Goal: Task Accomplishment & Management: Complete application form

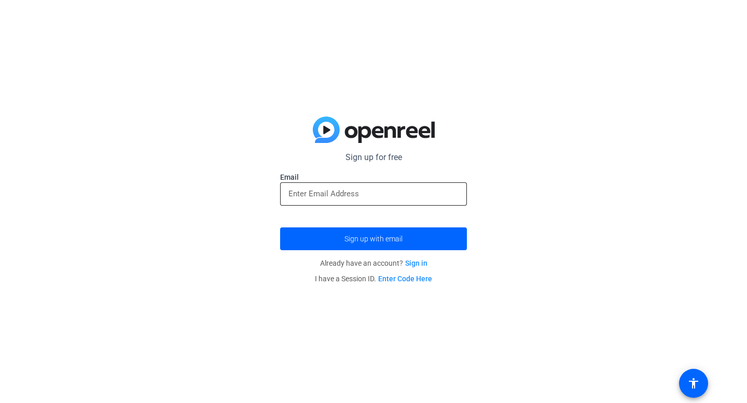
click at [429, 191] on input "email" at bounding box center [373, 194] width 170 height 12
type input "[EMAIL_ADDRESS][DOMAIN_NAME]"
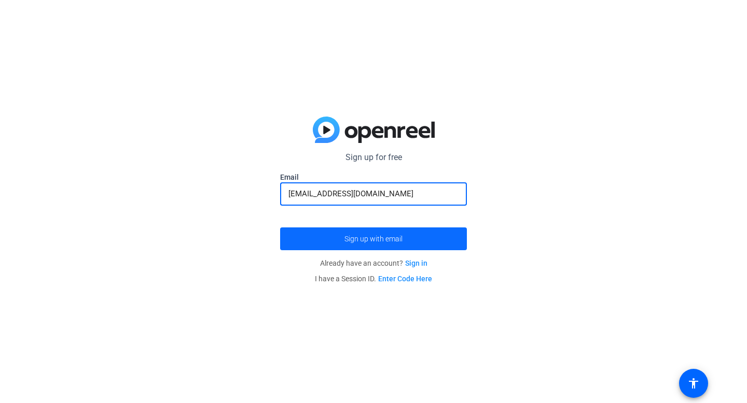
click at [404, 232] on span "submit" at bounding box center [373, 239] width 187 height 25
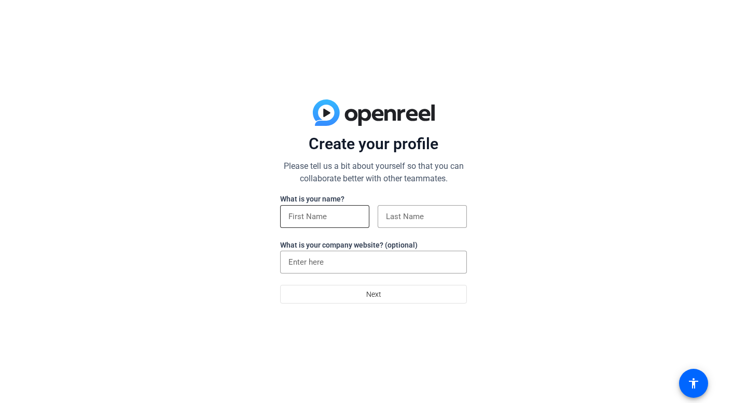
click at [353, 214] on input at bounding box center [324, 216] width 73 height 12
type input "[PERSON_NAME]"
type input "Claiborne"
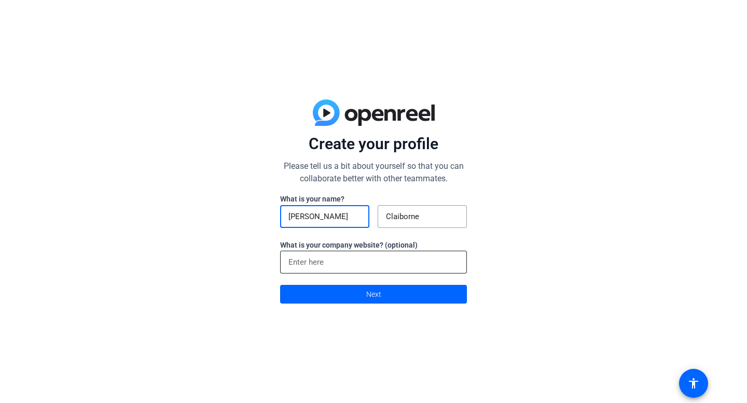
click at [339, 260] on input at bounding box center [373, 262] width 170 height 12
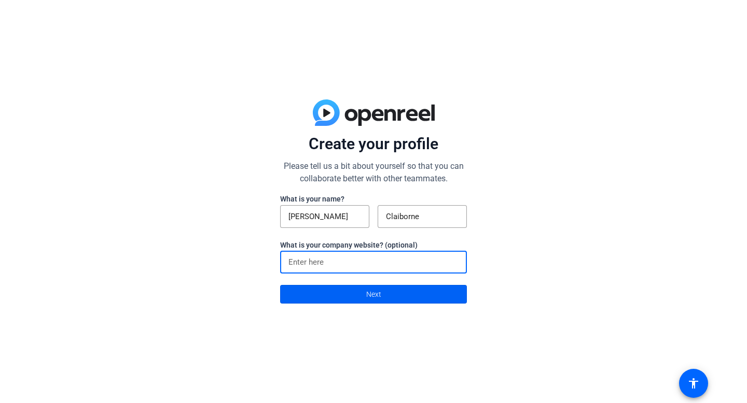
click at [334, 299] on span at bounding box center [373, 294] width 186 height 25
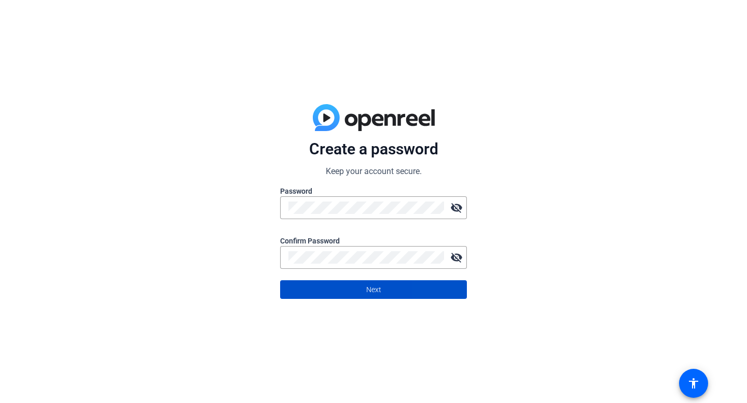
click at [458, 294] on span at bounding box center [373, 289] width 186 height 25
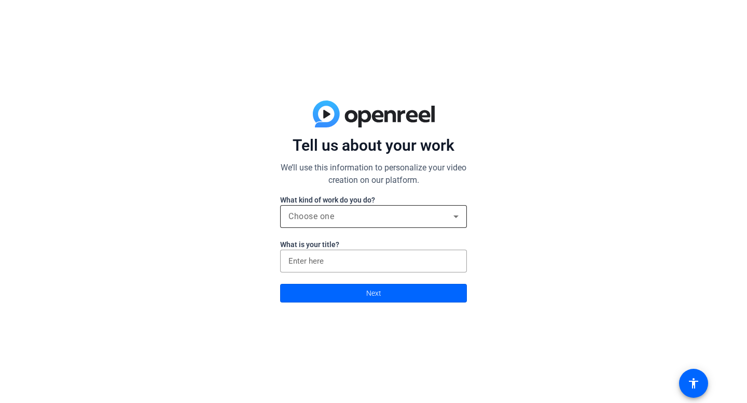
click at [361, 223] on div "Choose one" at bounding box center [373, 216] width 170 height 23
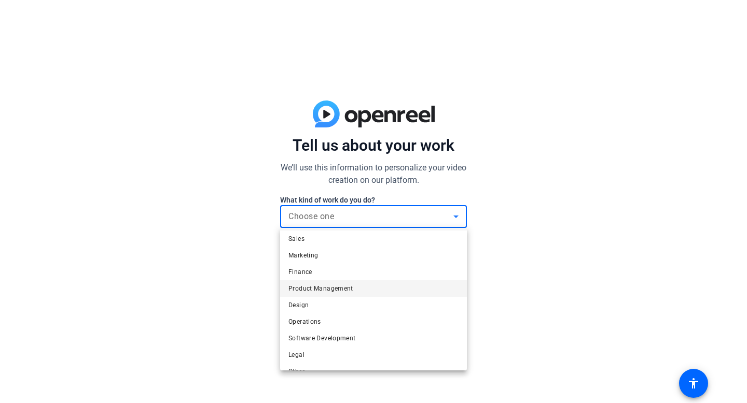
scroll to position [32, 0]
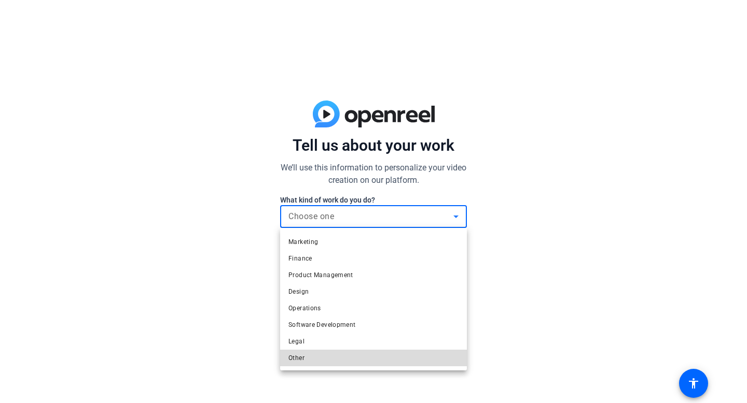
click at [317, 359] on mat-option "Other" at bounding box center [373, 358] width 187 height 17
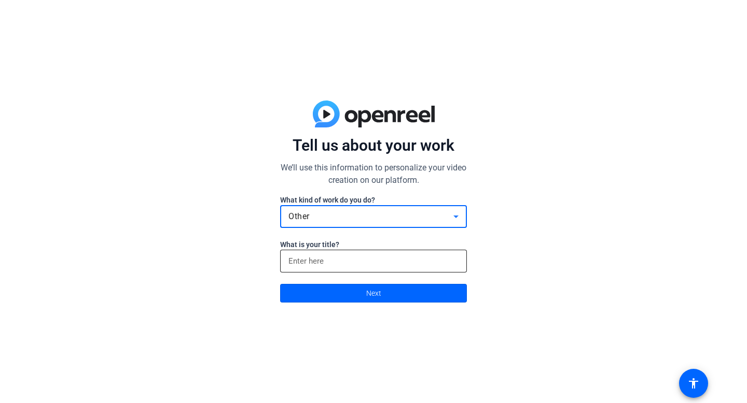
click at [329, 251] on div at bounding box center [373, 261] width 170 height 23
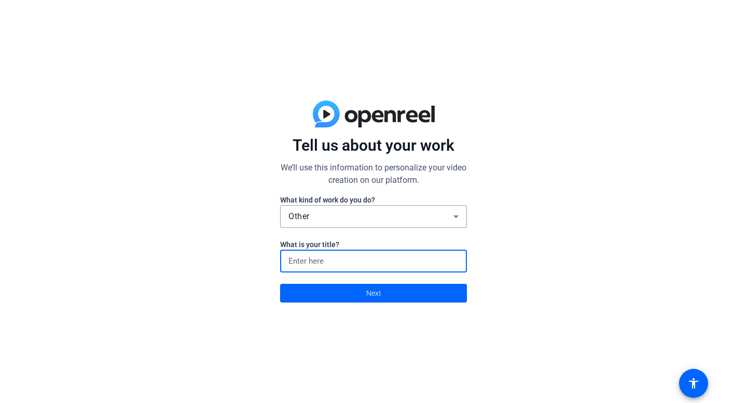
click at [329, 258] on input at bounding box center [373, 261] width 170 height 12
type input "Teacher"
click at [334, 287] on span at bounding box center [373, 293] width 186 height 25
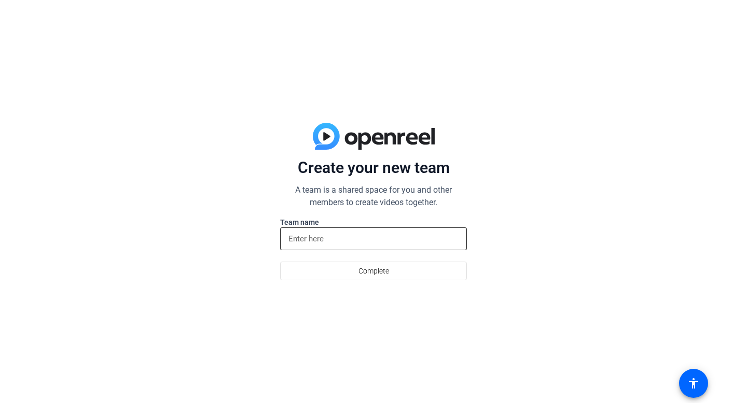
click at [328, 241] on input at bounding box center [373, 239] width 170 height 12
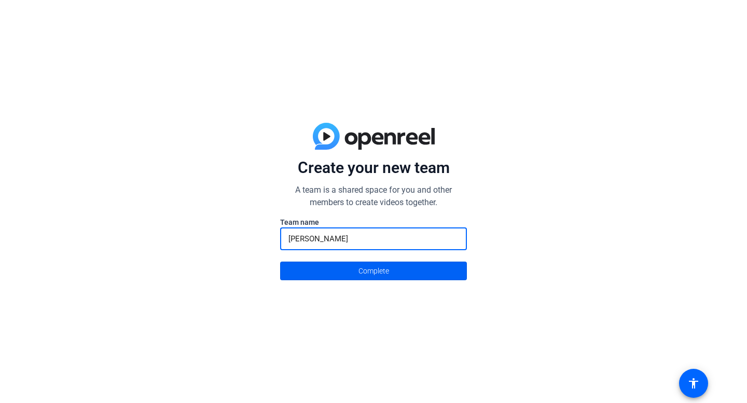
type input "[PERSON_NAME]"
click at [320, 261] on span at bounding box center [373, 271] width 186 height 25
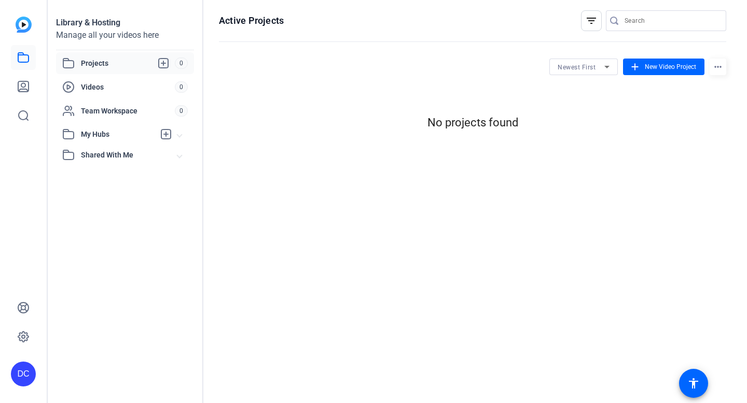
scroll to position [0, 0]
click at [654, 65] on span "New Video Project" at bounding box center [669, 66] width 51 height 9
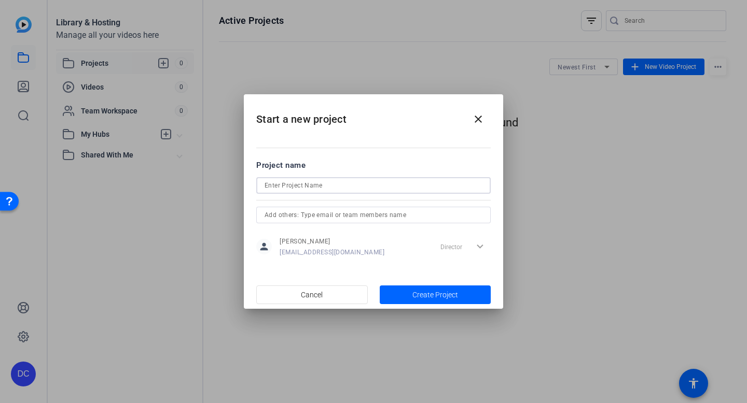
click at [392, 184] on input at bounding box center [373, 185] width 218 height 12
type input "Matter"
click at [419, 290] on span "Create Project" at bounding box center [435, 295] width 46 height 11
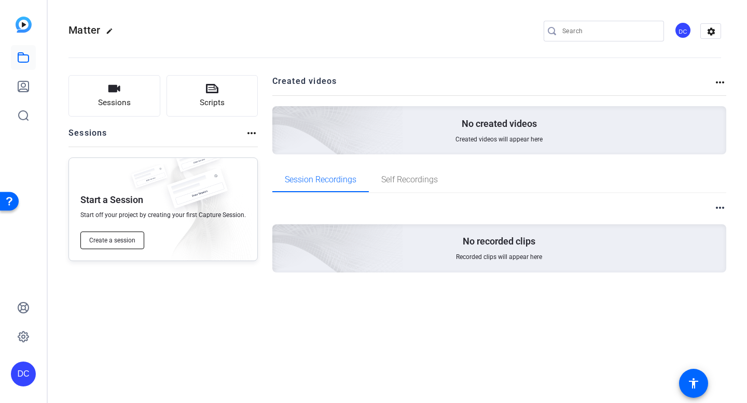
click at [136, 241] on button "Create a session" at bounding box center [112, 241] width 64 height 18
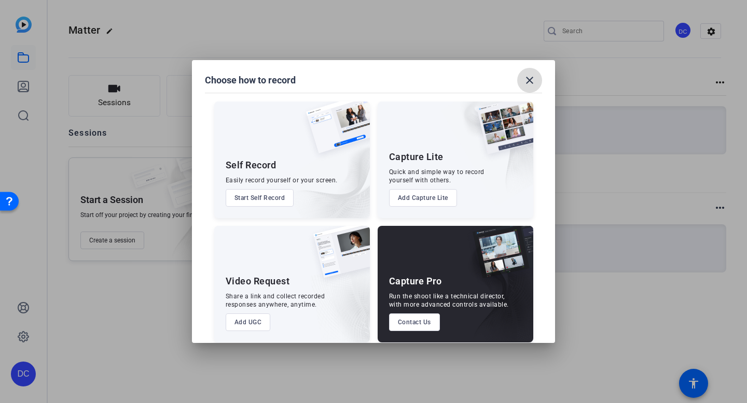
click at [530, 78] on mat-icon "close" at bounding box center [529, 80] width 12 height 12
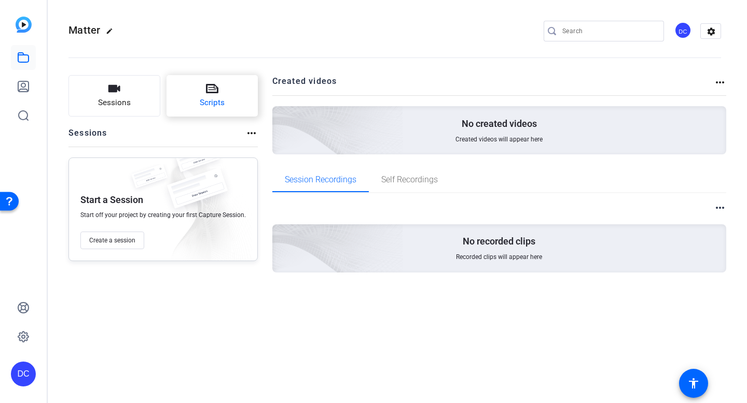
click at [214, 94] on icon at bounding box center [212, 88] width 12 height 12
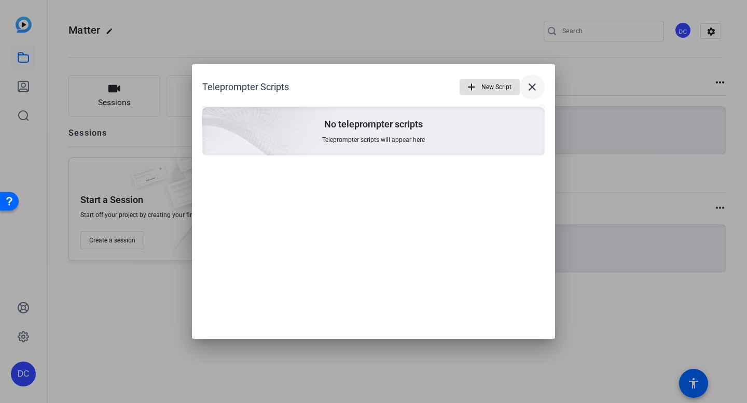
click at [529, 84] on mat-icon "close" at bounding box center [532, 87] width 12 height 12
